Goal: Information Seeking & Learning: Check status

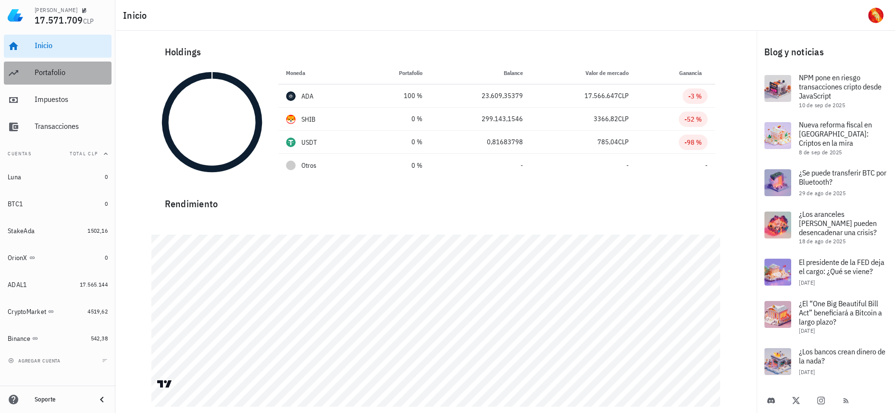
click at [89, 78] on div "Portafolio" at bounding box center [71, 73] width 73 height 22
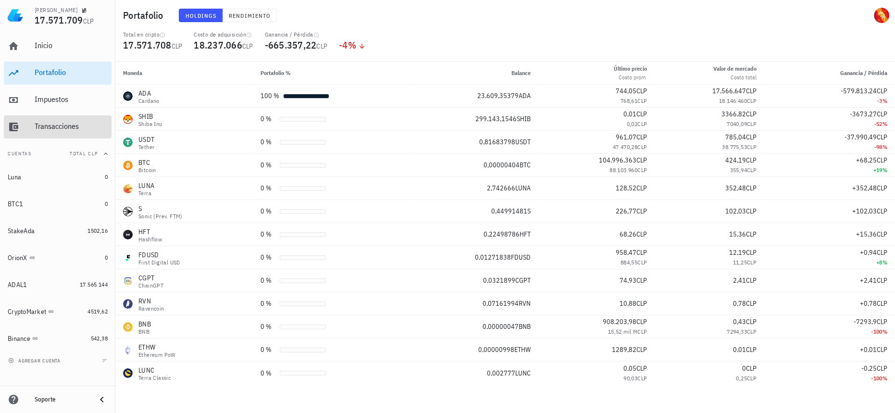
click at [65, 132] on div "Transacciones" at bounding box center [71, 127] width 73 height 22
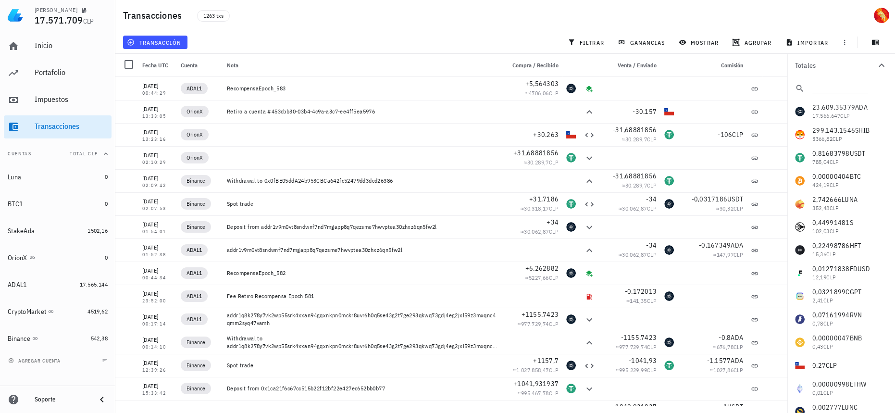
click at [76, 114] on div "Inicio [GEOGRAPHIC_DATA] Impuestos [GEOGRAPHIC_DATA]" at bounding box center [58, 87] width 108 height 112
click at [77, 109] on div "Impuestos" at bounding box center [71, 100] width 73 height 22
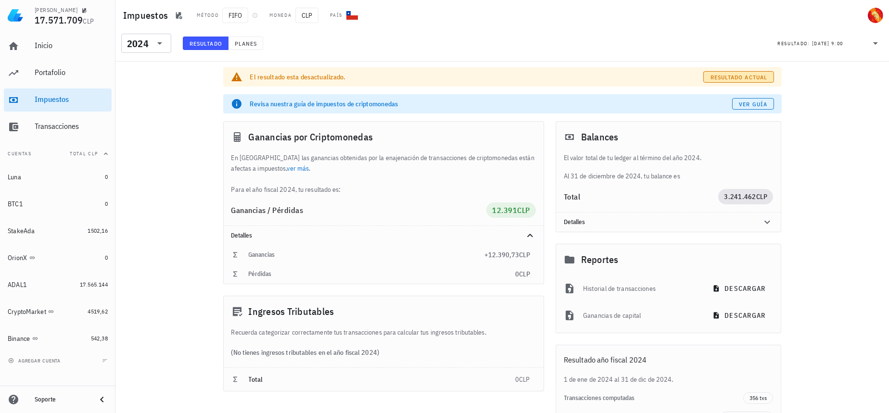
click at [758, 80] on span "Resultado actual" at bounding box center [738, 77] width 57 height 7
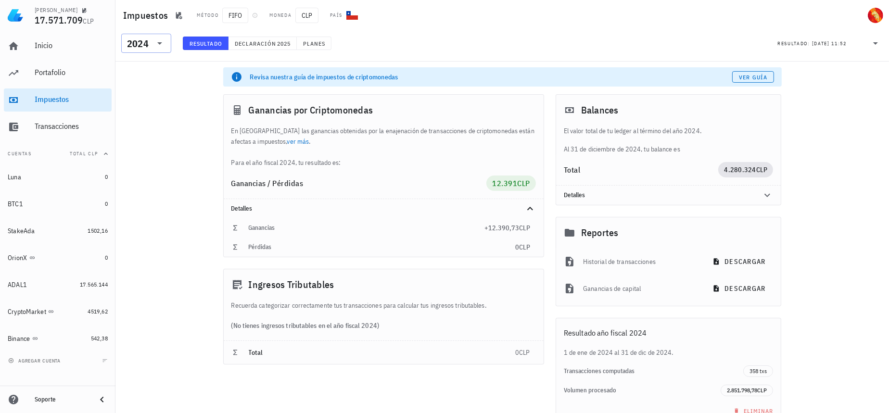
click at [160, 38] on icon at bounding box center [160, 44] width 12 height 12
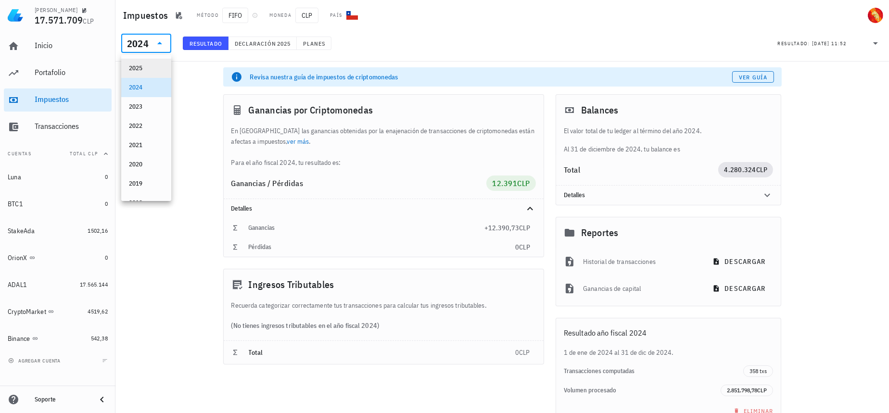
click at [148, 63] on div "2025" at bounding box center [146, 68] width 35 height 15
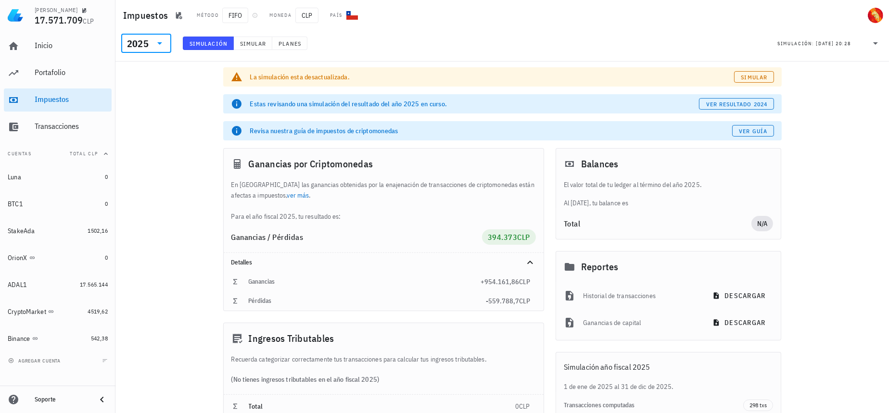
click at [146, 29] on div "Impuestos Método FIFO Moneda CLP País" at bounding box center [501, 15] width 773 height 31
click at [146, 34] on div "2025" at bounding box center [139, 43] width 25 height 19
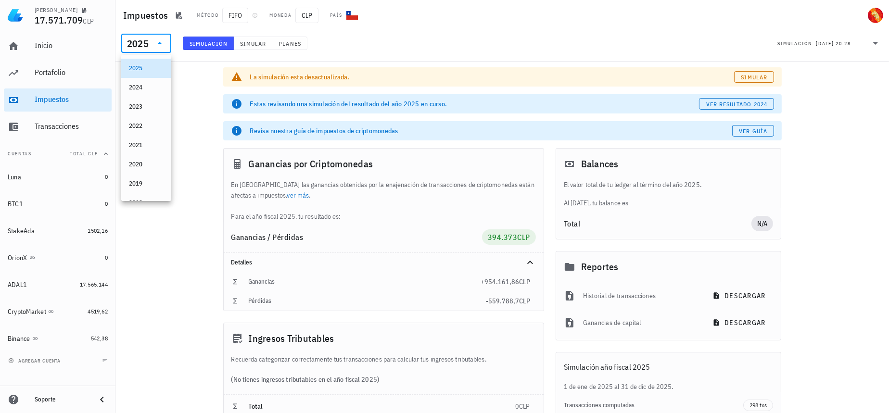
click at [148, 39] on div "2025" at bounding box center [138, 44] width 22 height 10
click at [152, 78] on div "2024" at bounding box center [146, 87] width 50 height 19
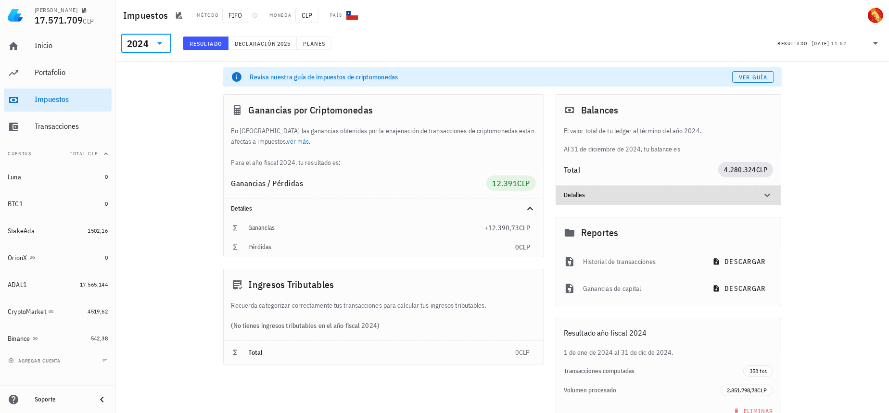
click at [748, 196] on div "Detalles" at bounding box center [657, 195] width 187 height 8
